Goal: Information Seeking & Learning: Check status

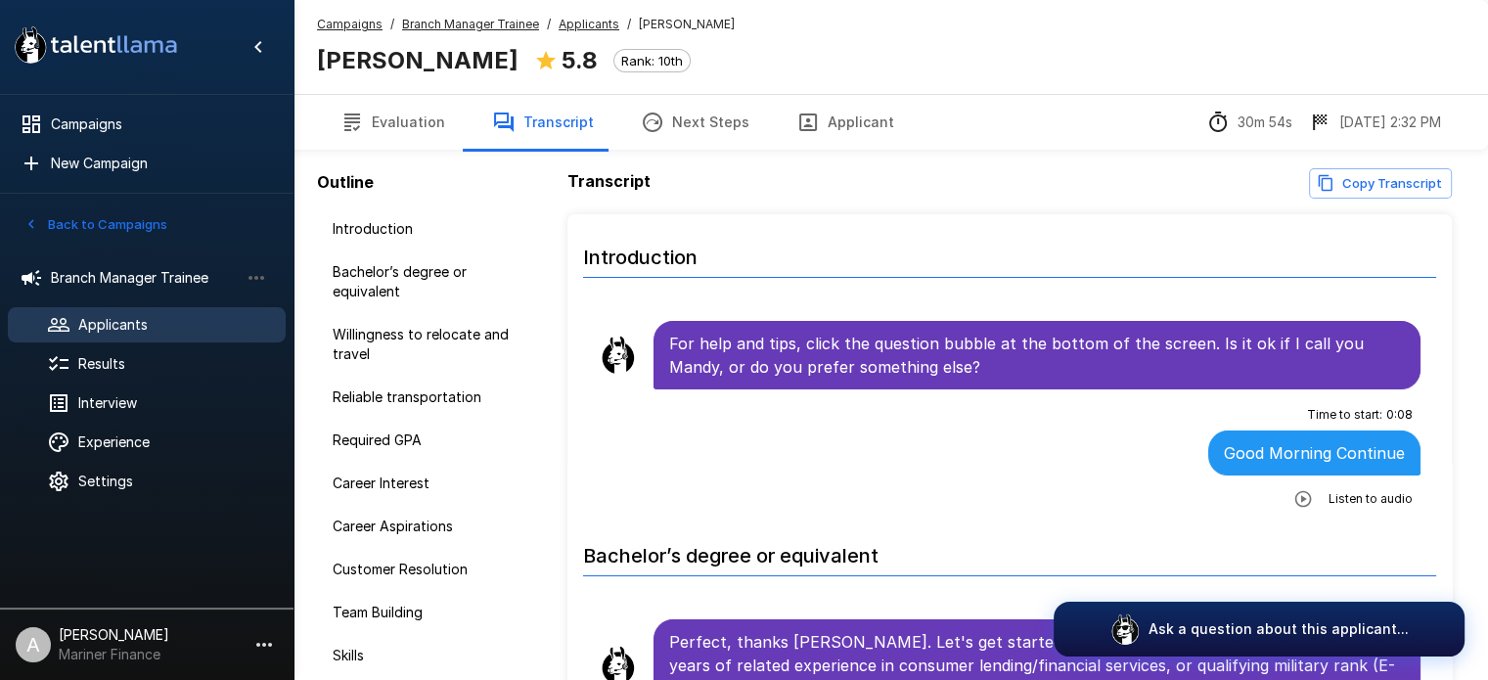
click at [123, 321] on span "Applicants" at bounding box center [174, 325] width 192 height 20
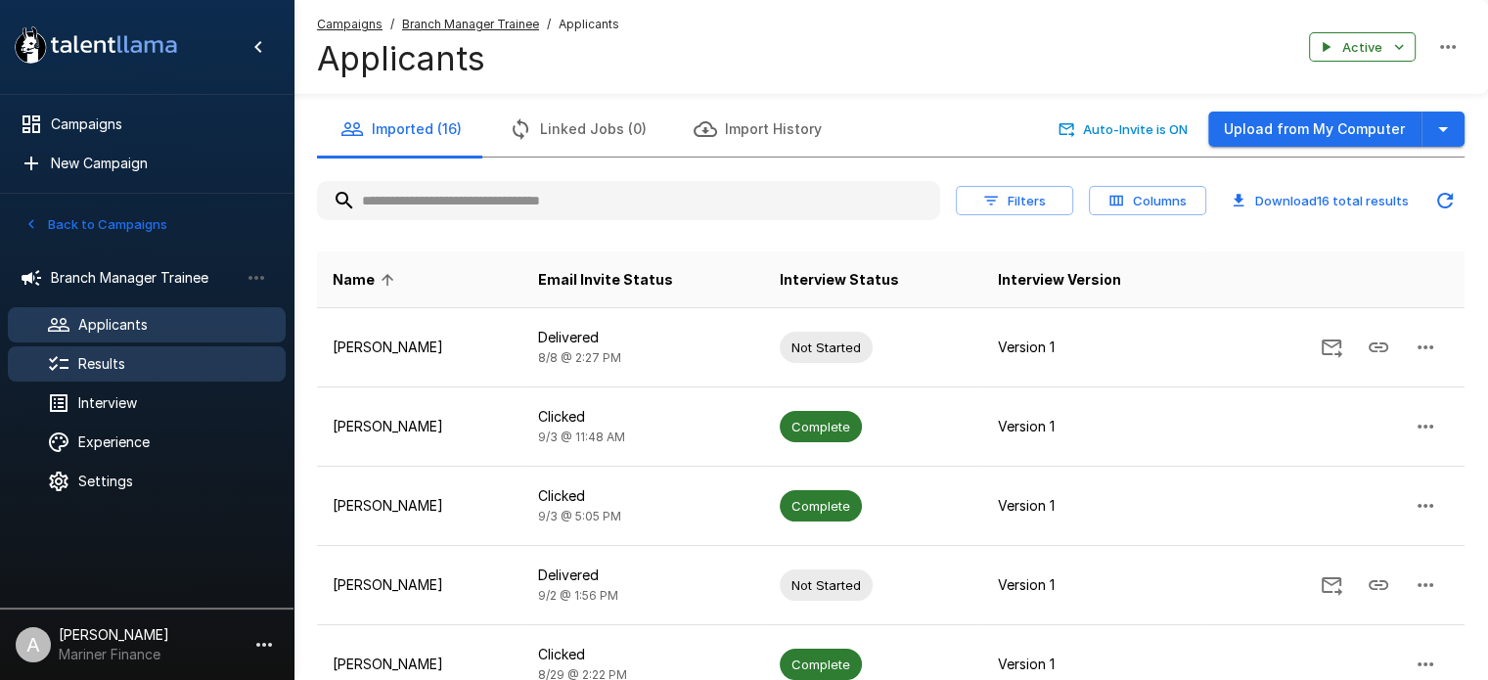
click at [101, 365] on span "Results" at bounding box center [174, 364] width 192 height 20
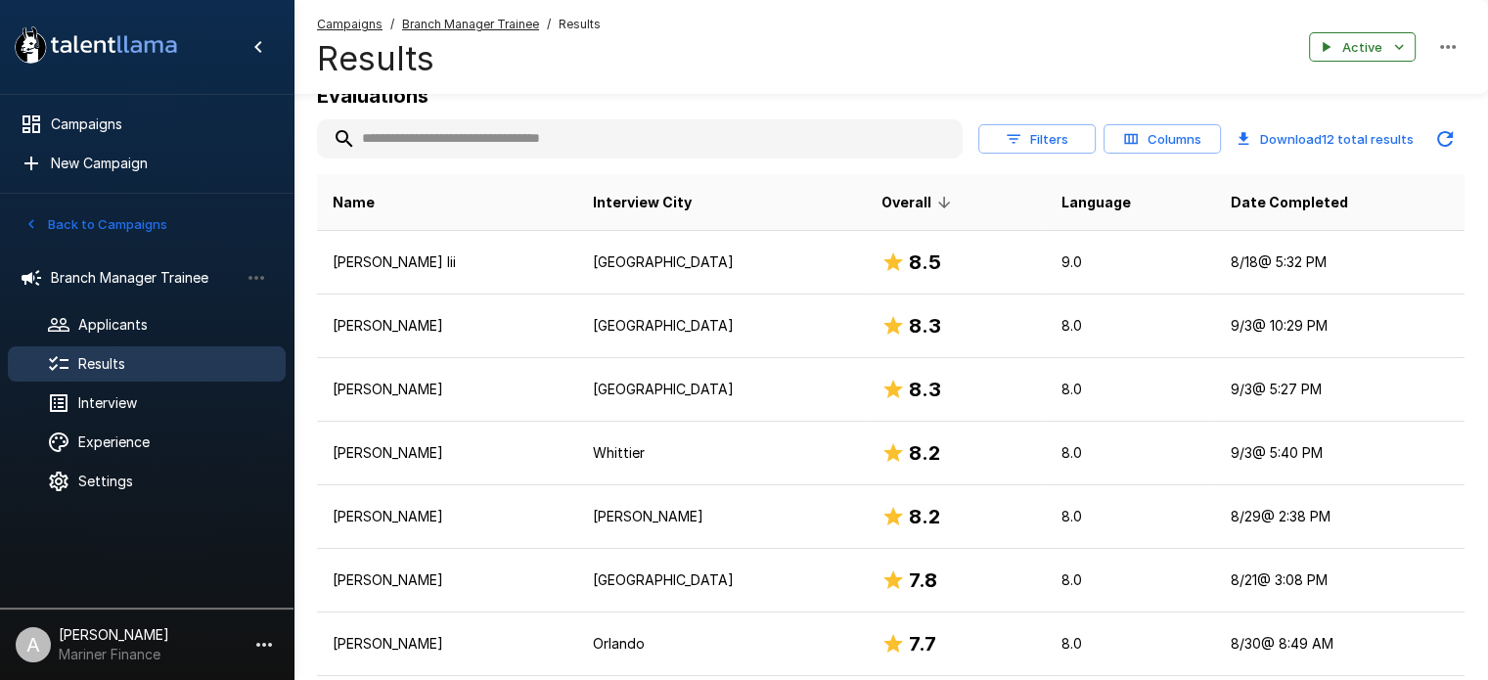
scroll to position [255, 0]
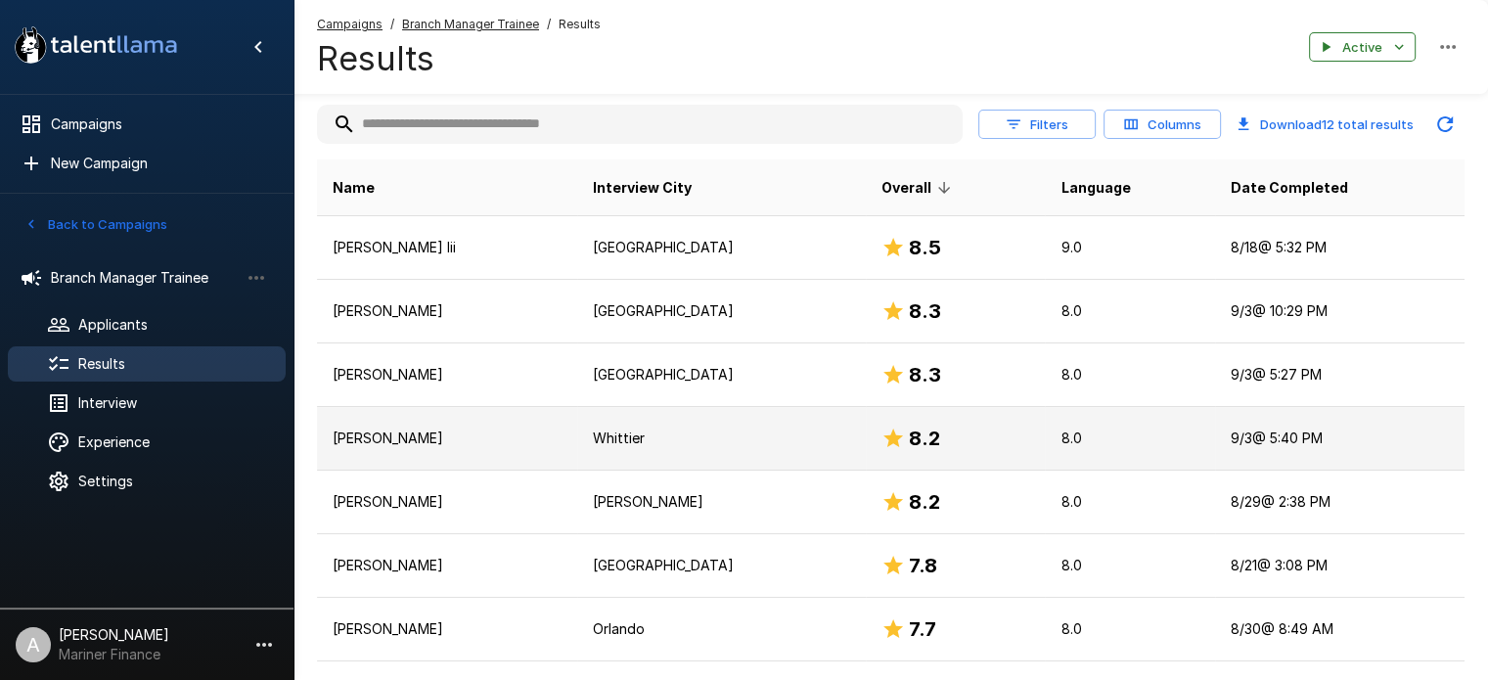
click at [401, 438] on p "[PERSON_NAME]" at bounding box center [447, 438] width 229 height 20
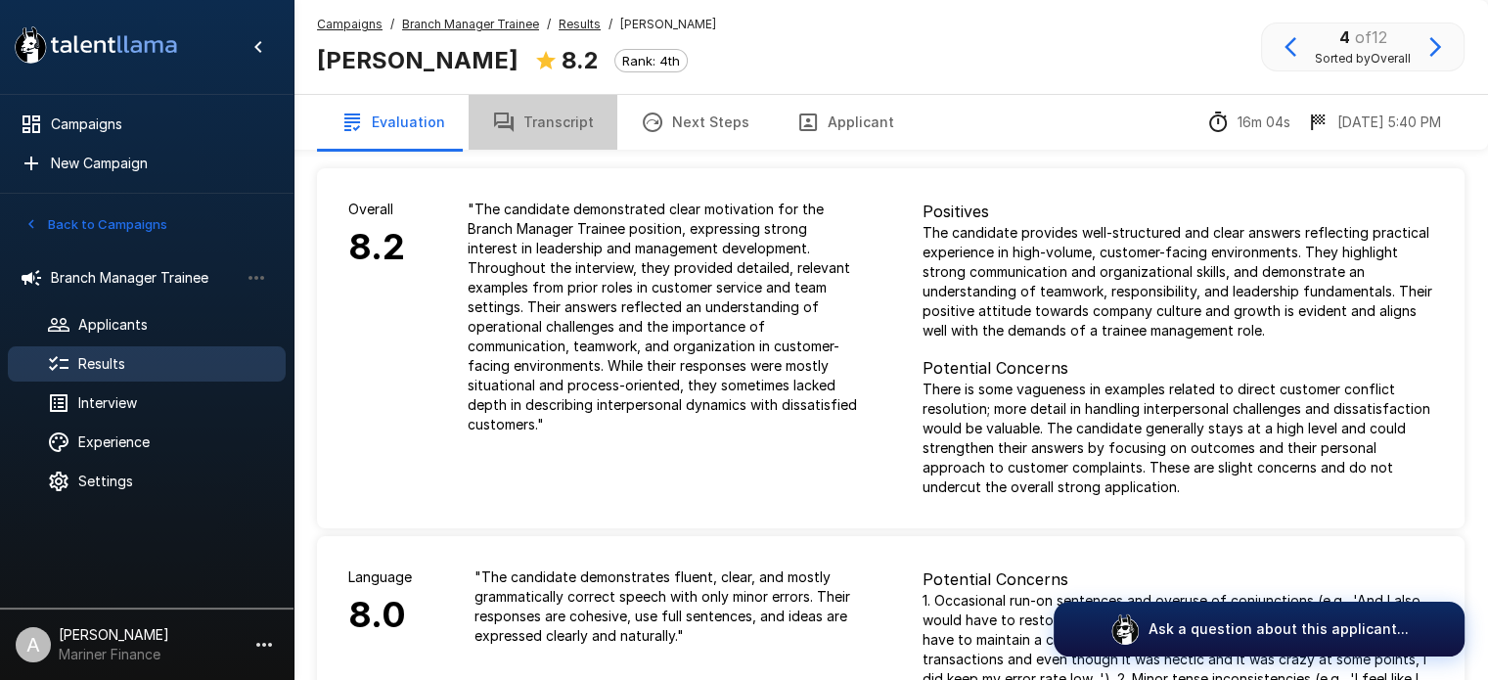
click at [565, 128] on button "Transcript" at bounding box center [543, 122] width 149 height 55
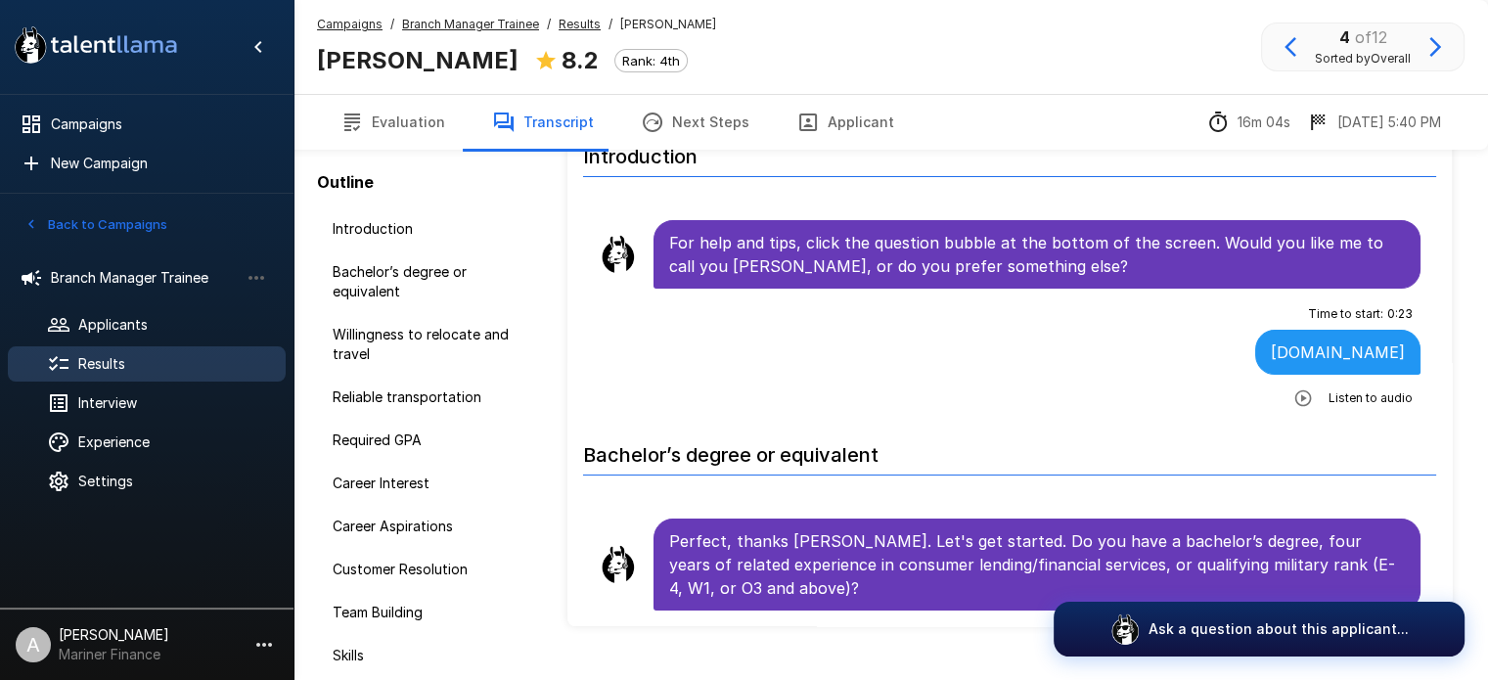
scroll to position [73, 0]
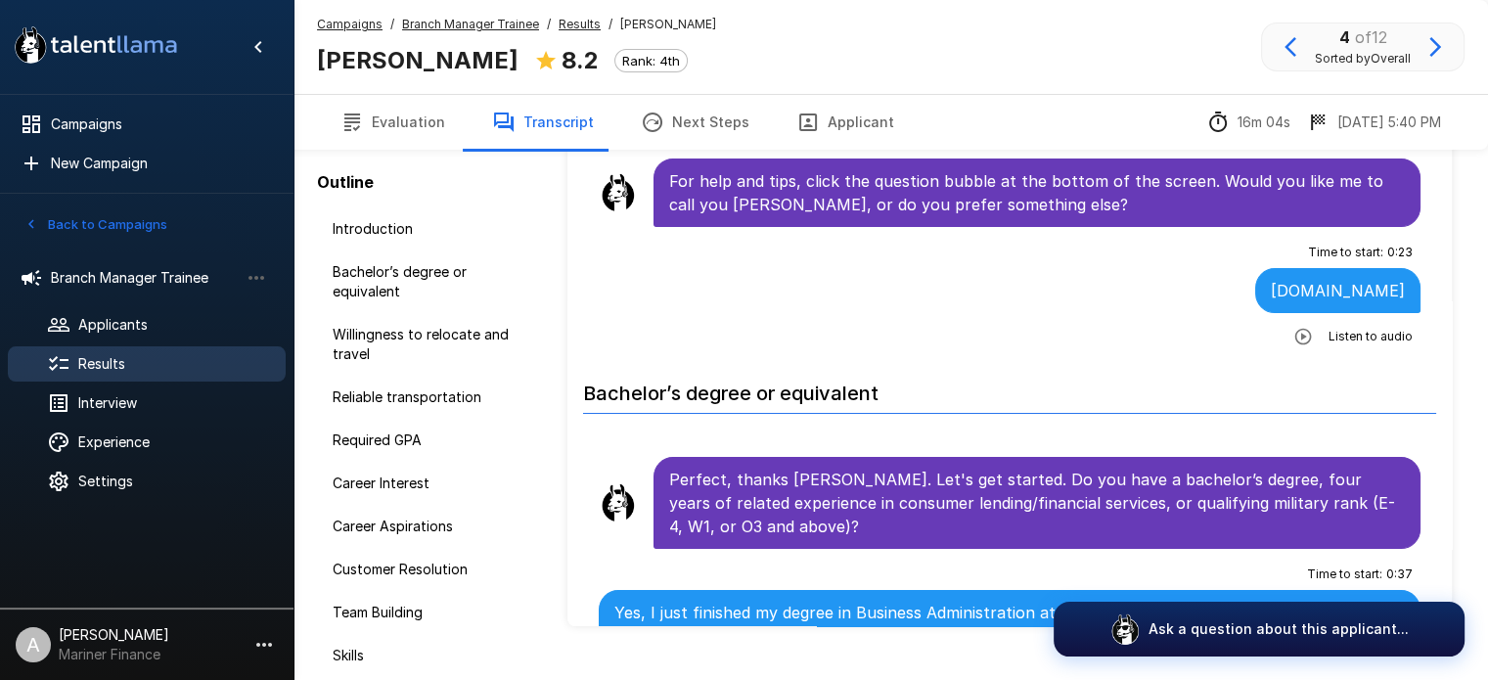
click at [1295, 332] on icon "button" at bounding box center [1303, 336] width 17 height 17
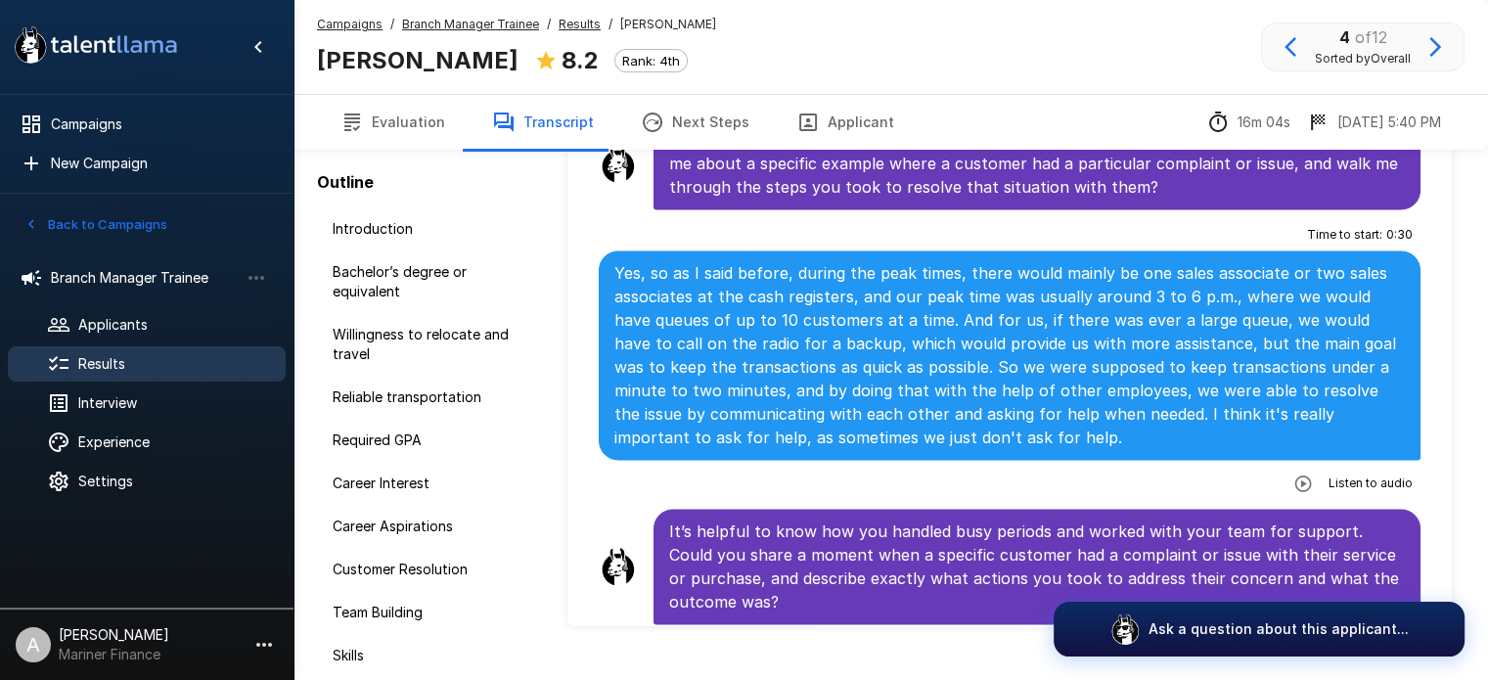
scroll to position [2785, 0]
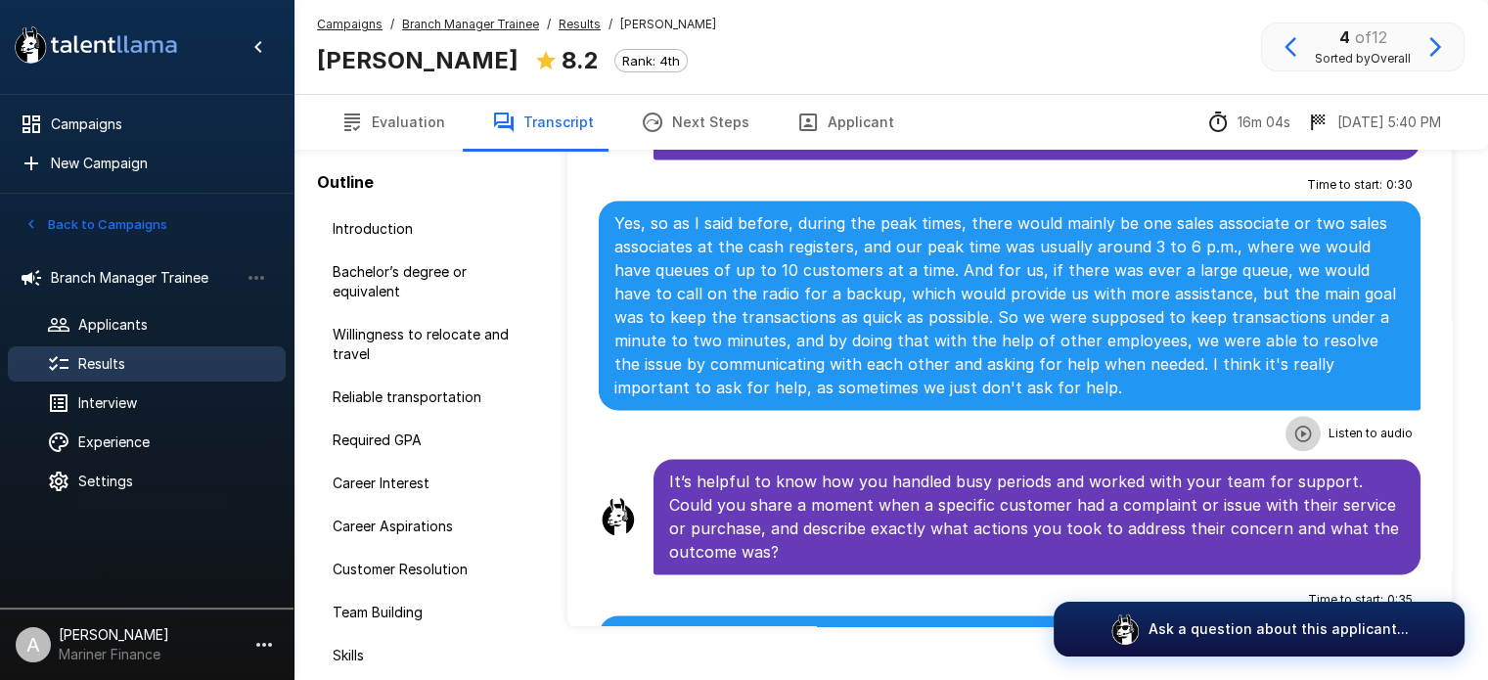
click at [1295, 425] on icon "button" at bounding box center [1303, 433] width 17 height 17
click at [1213, 426] on icon "button" at bounding box center [1223, 436] width 20 height 20
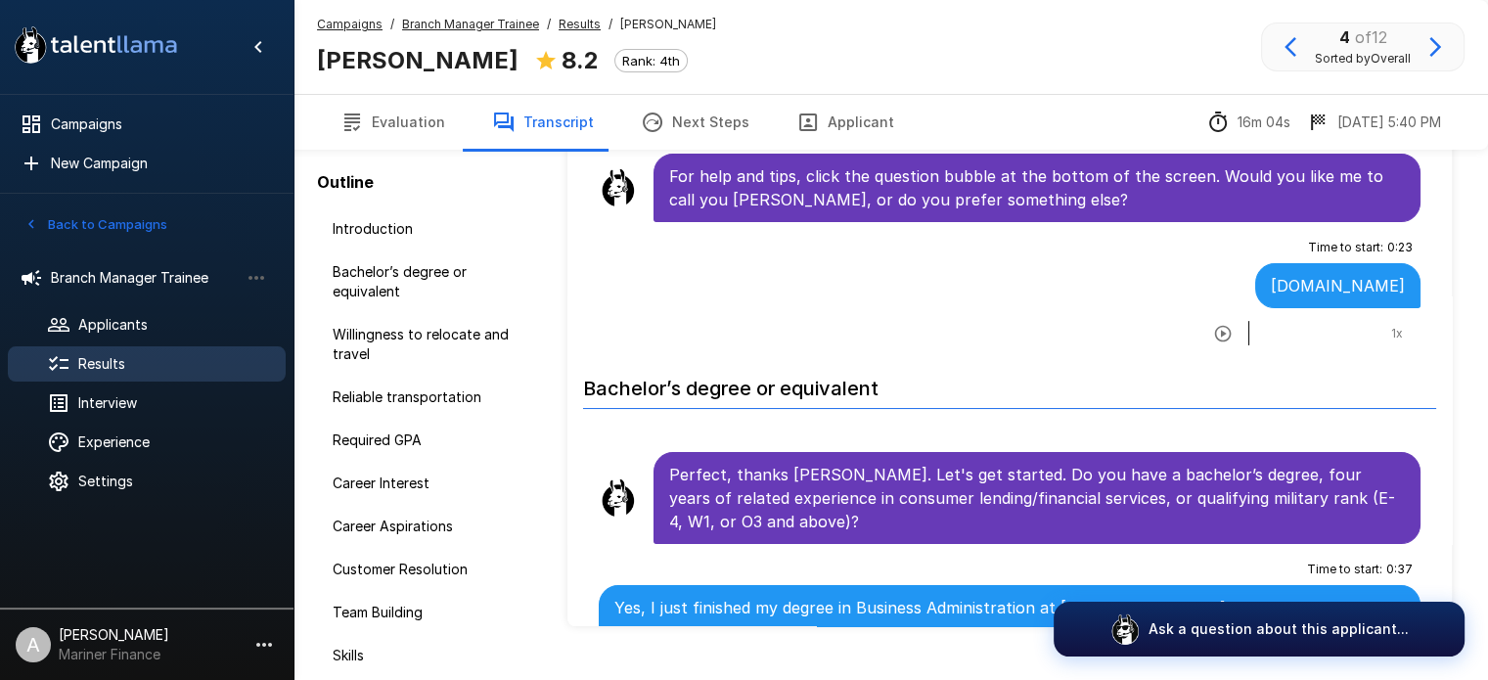
scroll to position [68, 0]
